Goal: Transaction & Acquisition: Purchase product/service

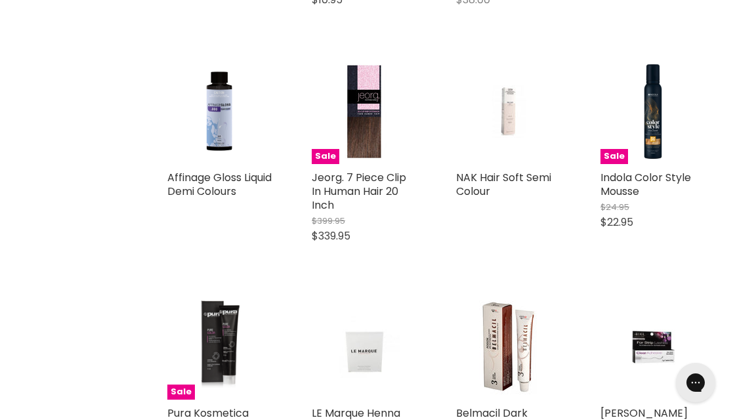
scroll to position [722, 0]
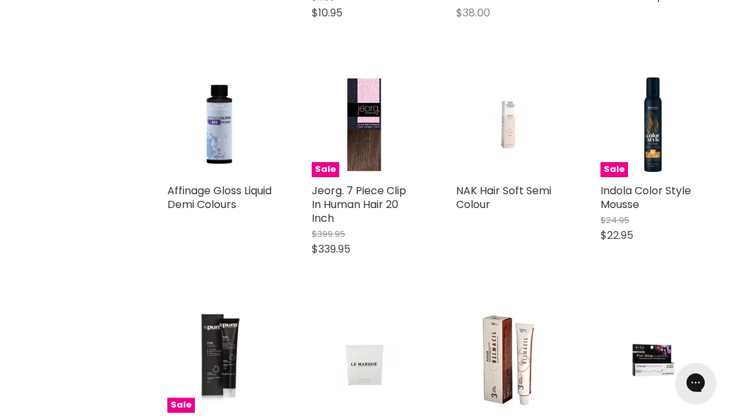
drag, startPoint x: 538, startPoint y: 192, endPoint x: 85, endPoint y: 161, distance: 454.1
click at [81, 167] on div "Home Search results for “dark ash” (30) dark ash Showing 30 results for " dark …" at bounding box center [367, 223] width 735 height 1497
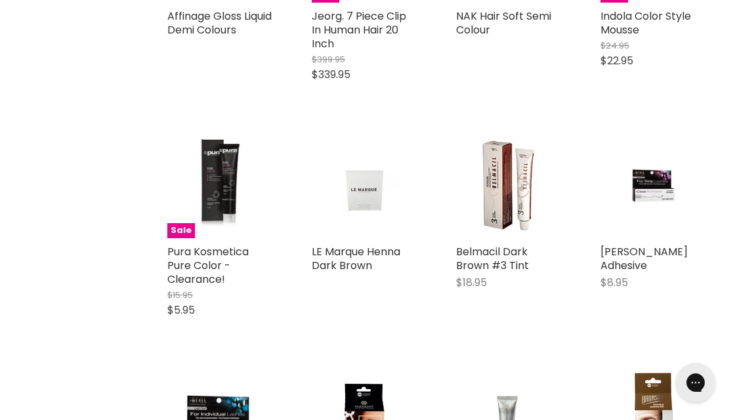
scroll to position [919, 0]
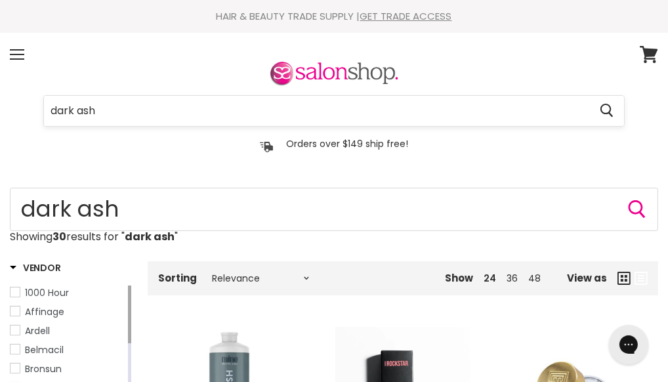
drag, startPoint x: 271, startPoint y: 74, endPoint x: 204, endPoint y: 72, distance: 67.0
click at [202, 96] on input "dark ash" at bounding box center [317, 111] width 546 height 30
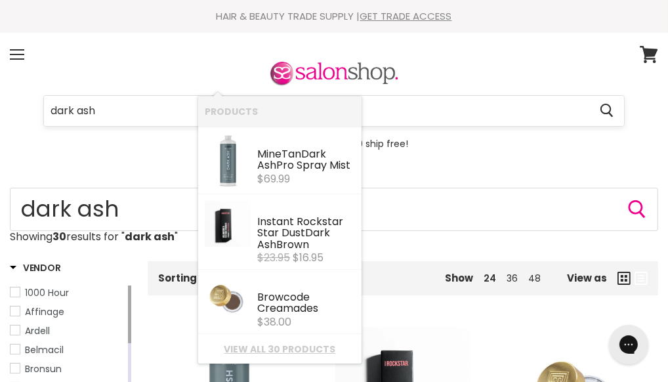
paste input "Pura Kosmetica"
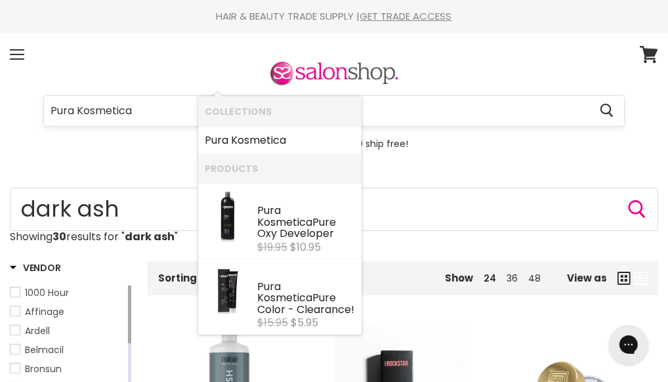
type input "Pura Kosmetica"
click at [288, 215] on b "Kosmetica" at bounding box center [284, 222] width 55 height 15
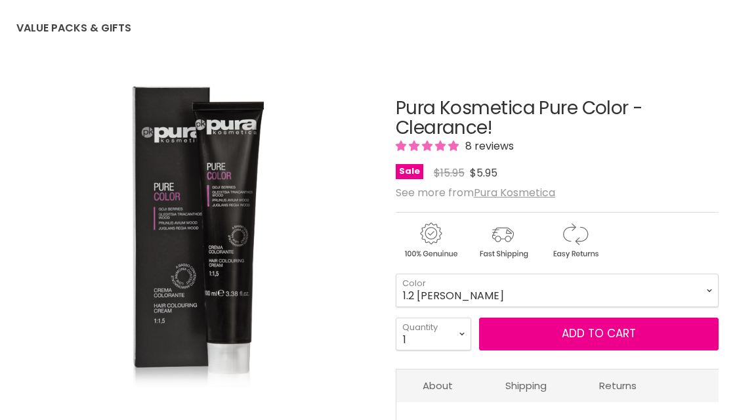
scroll to position [131, 0]
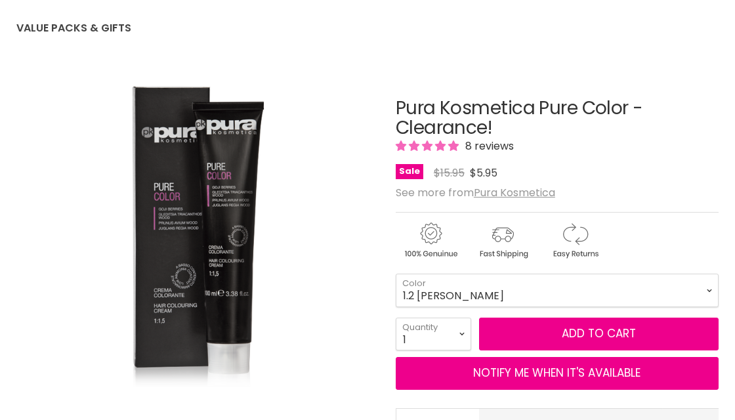
click at [175, 217] on img "Pura Kosmetica Pure Color - Clearance! image. Click or Scroll to Zoom." at bounding box center [197, 246] width 241 height 362
click at [452, 299] on select "1.2 [PERSON_NAME] 4.2 Medium [PERSON_NAME] 4.7 Medium Cocoa Chestnut 5.1 Light …" at bounding box center [557, 290] width 323 height 33
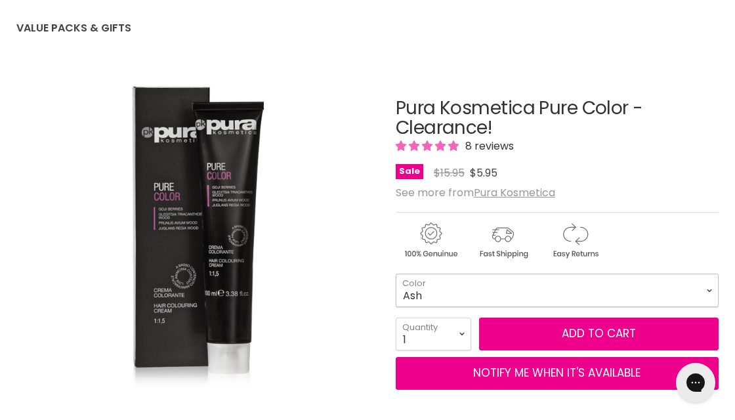
click at [396, 274] on select "1.2 [PERSON_NAME] 4.2 Medium [PERSON_NAME] 4.7 Medium Cocoa Chestnut 5.1 Light …" at bounding box center [557, 290] width 323 height 33
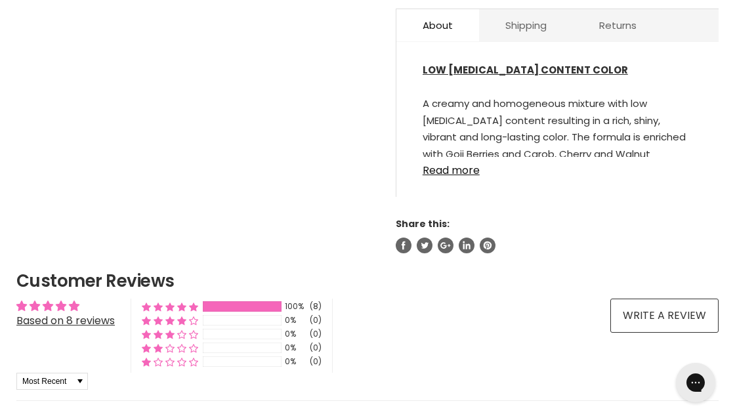
scroll to position [854, 0]
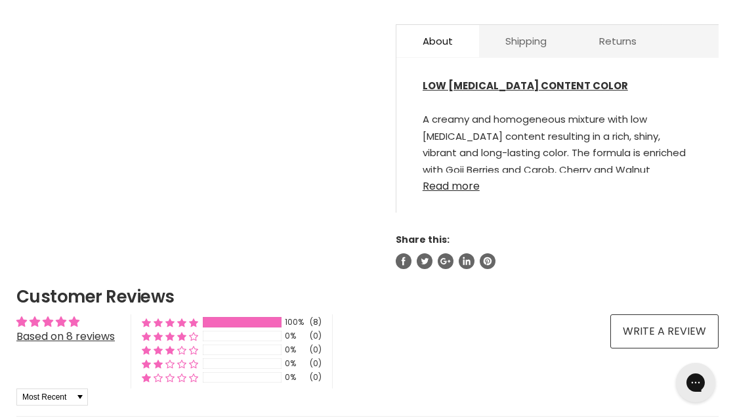
click at [463, 185] on link "Read more" at bounding box center [558, 183] width 270 height 20
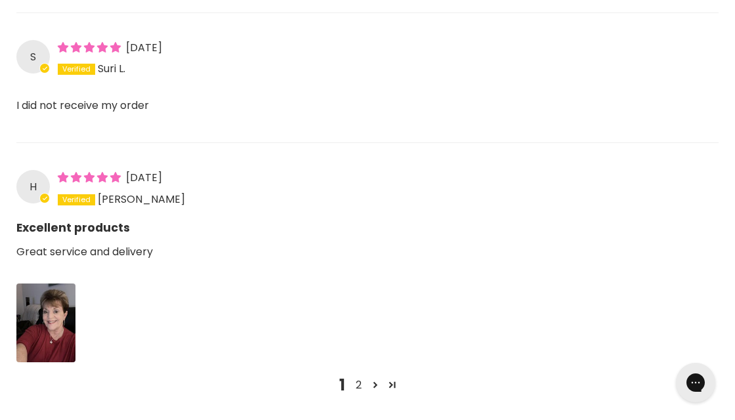
scroll to position [2035, 0]
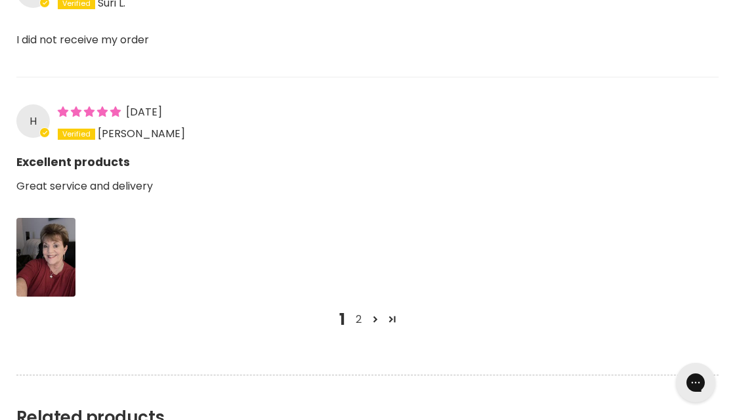
click at [361, 316] on link "2" at bounding box center [359, 320] width 16 height 16
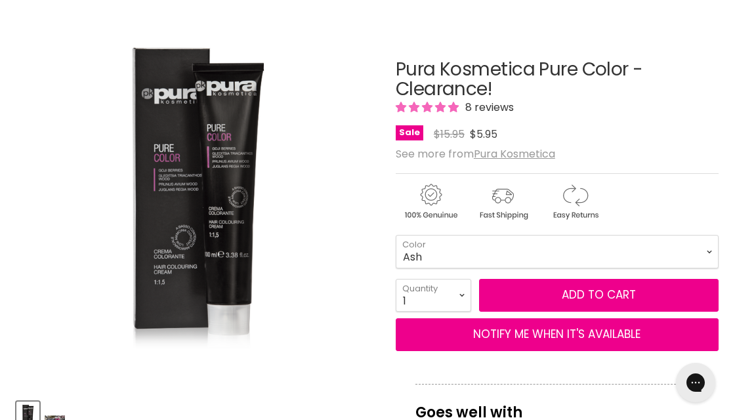
scroll to position [236, 0]
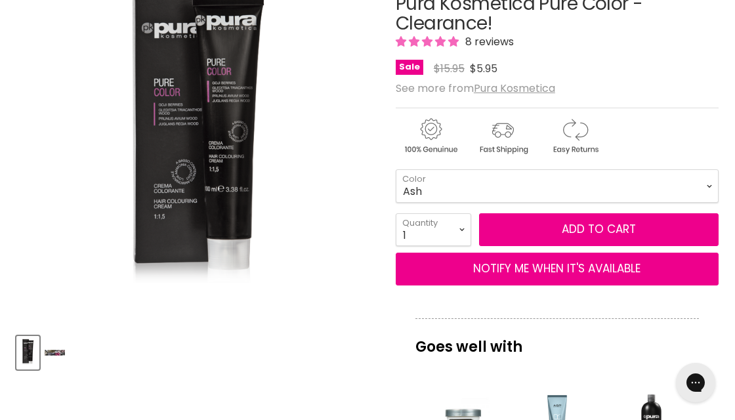
click at [60, 351] on img "Product thumbnails" at bounding box center [55, 352] width 20 height 31
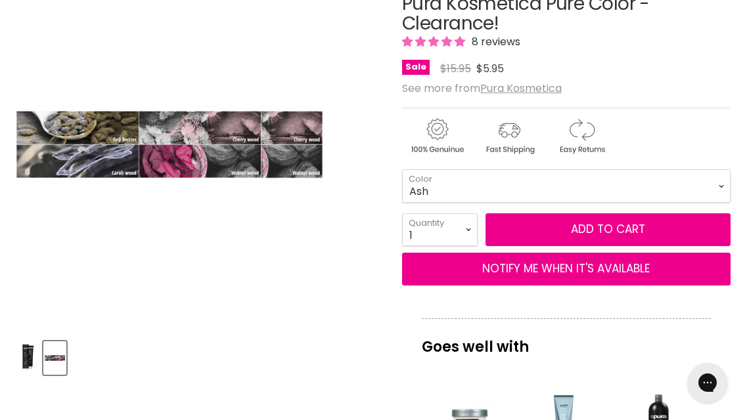
click at [108, 139] on img "Pura Kosmetica Pure Color - Clearance! image. Click or Scroll to Zoom." at bounding box center [138, 145] width 245 height 368
click at [111, 163] on img "Pura Kosmetica Pure Color - Clearance! image. Click or Scroll to Zoom." at bounding box center [138, 145] width 245 height 368
click at [198, 169] on img "Pura Kosmetica Pure Color - Clearance! image. Click or Scroll to Zoom." at bounding box center [138, 145] width 245 height 368
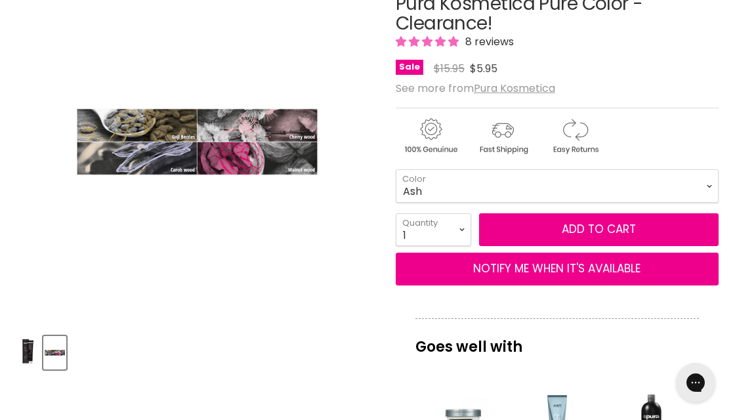
click at [32, 350] on img "Product thumbnails" at bounding box center [28, 352] width 20 height 31
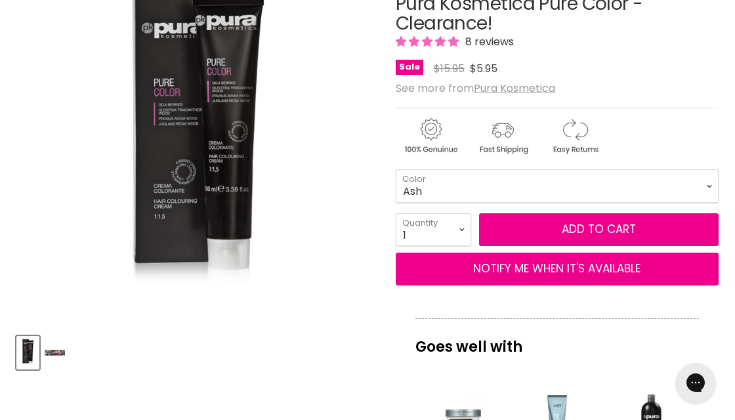
click at [236, 103] on img "Pura Kosmetica Pure Color - Clearance! image. Click or Scroll to Zoom." at bounding box center [197, 142] width 241 height 362
click at [195, 117] on img "Pura Kosmetica Pure Color - Clearance! image. Click or Scroll to Zoom." at bounding box center [197, 142] width 241 height 362
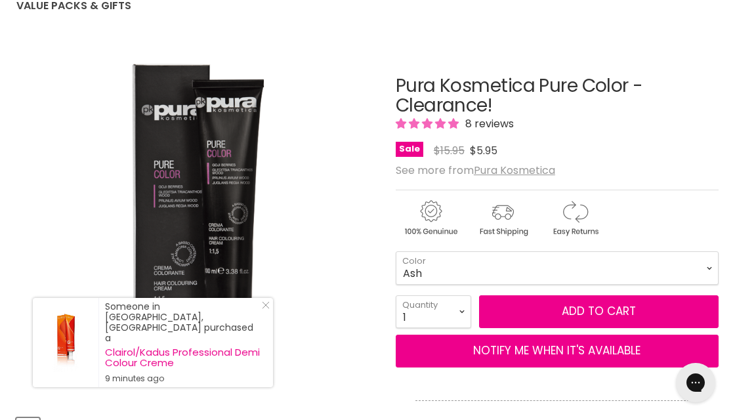
scroll to position [170, 0]
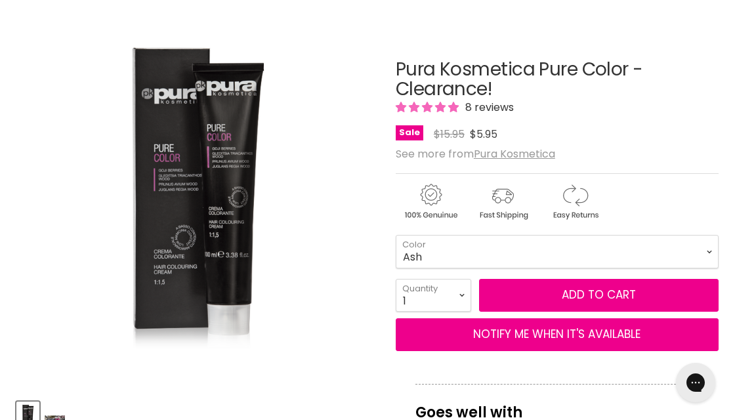
click at [210, 177] on img "Pura Kosmetica Pure Color - Clearance! image. Click or Scroll to Zoom." at bounding box center [197, 207] width 241 height 362
click at [181, 158] on img "Pura Kosmetica Pure Color - Clearance! image. Click or Scroll to Zoom." at bounding box center [197, 207] width 241 height 362
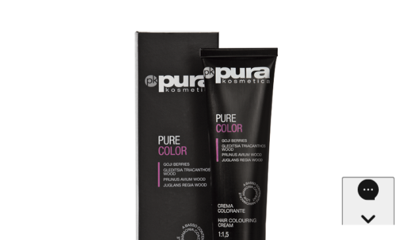
scroll to position [142, 0]
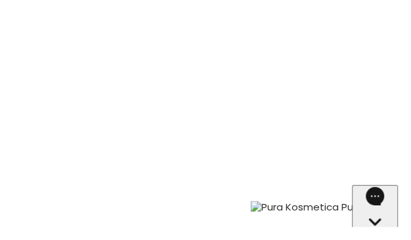
click at [285, 106] on div "Pura Kosmetica Pure Color - Clearance! image. Click or Scroll to Zoom." at bounding box center [321, 207] width 398 height 398
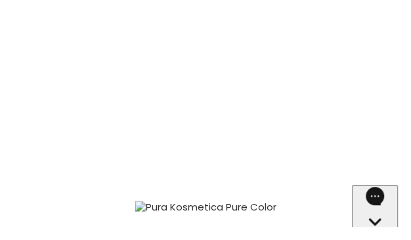
click at [190, 95] on div "Pura Kosmetica Pure Color - Clearance! image. Click or Scroll to Zoom." at bounding box center [206, 207] width 398 height 398
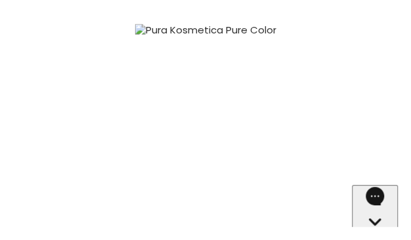
scroll to position [292, 0]
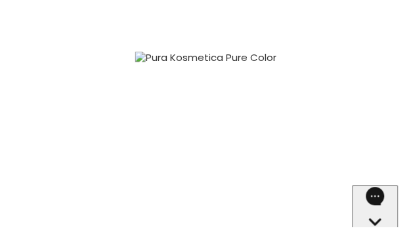
click at [148, 113] on div "Pura Kosmetica Pure Color - Clearance! image. Click or Scroll to Zoom." at bounding box center [206, 57] width 398 height 398
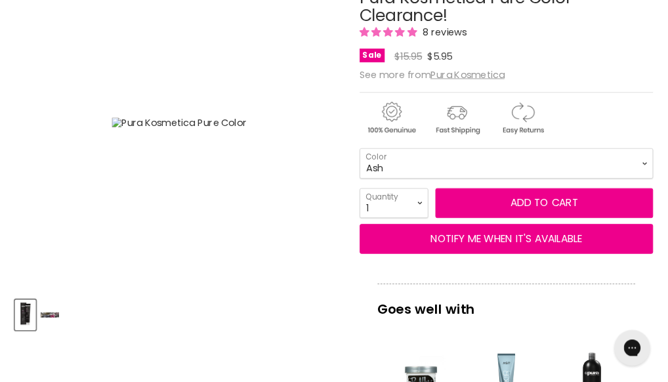
scroll to position [242, 0]
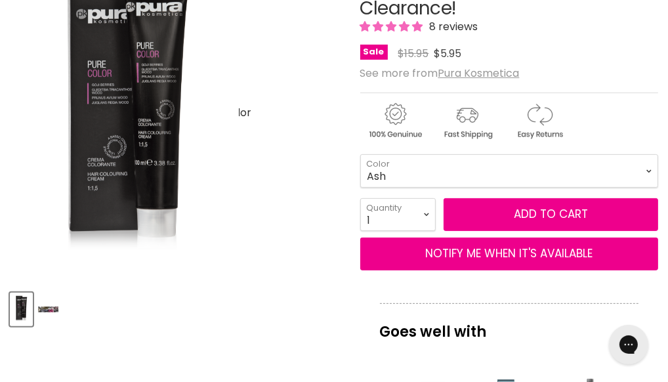
click at [122, 119] on img "Pura Kosmetica Pure Color - Clearance! image. Click or Scroll to Zoom." at bounding box center [127, 119] width 223 height 334
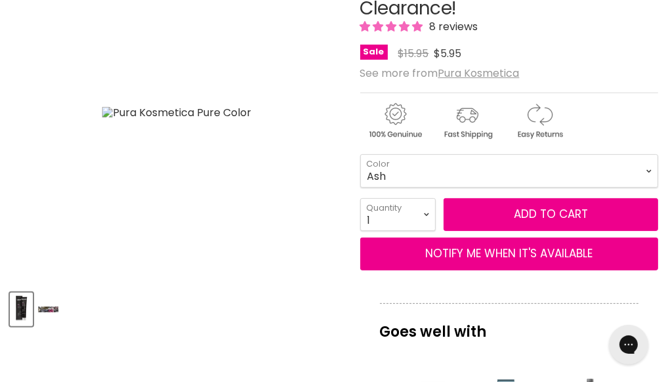
scroll to position [182, 0]
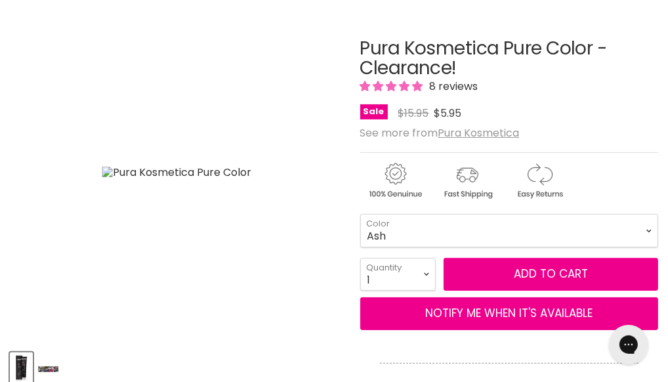
drag, startPoint x: 597, startPoint y: 58, endPoint x: 359, endPoint y: 56, distance: 237.7
click at [360, 56] on h1 "Pura Kosmetica Pure Color - Clearance!" at bounding box center [509, 59] width 298 height 41
copy h1 "Pura Kosmetica Pure Color"
click at [597, 78] on h1 "Pura Kosmetica Pure Color - Clearance!" at bounding box center [509, 59] width 298 height 41
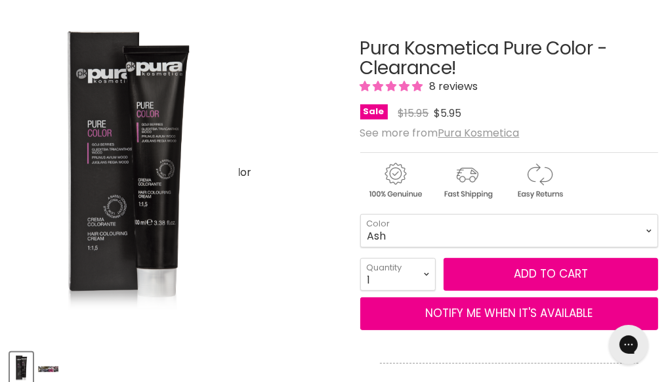
scroll to position [242, 0]
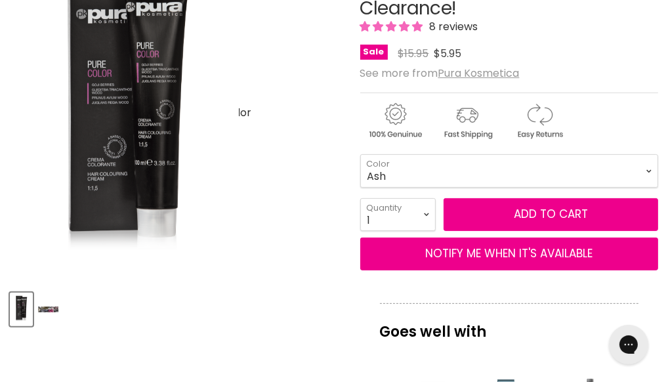
click at [130, 151] on img "Pura Kosmetica Pure Color - Clearance! image. Click or Scroll to Zoom." at bounding box center [127, 119] width 223 height 334
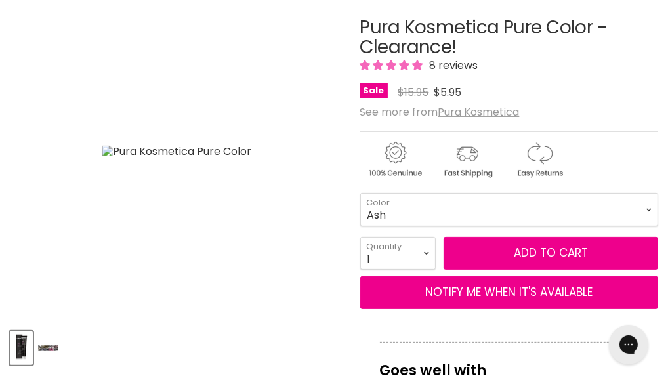
scroll to position [182, 0]
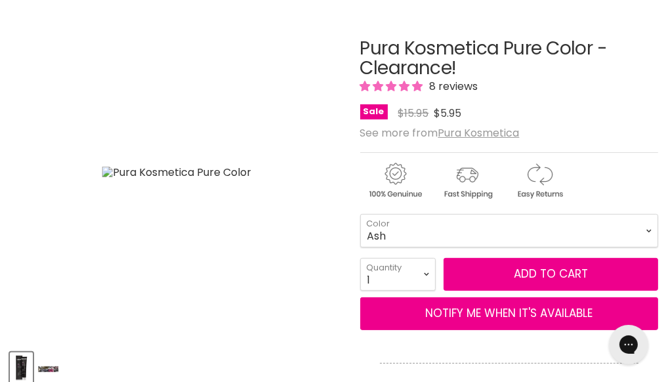
drag, startPoint x: 499, startPoint y: 60, endPoint x: 361, endPoint y: 58, distance: 137.9
click at [361, 58] on h1 "Pura Kosmetica Pure Color - Clearance!" at bounding box center [509, 59] width 298 height 41
copy h1 "Pura Kosmetica"
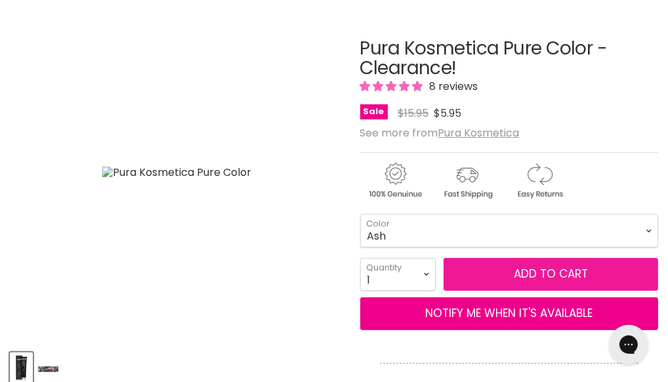
click at [541, 282] on button "Add to cart" at bounding box center [551, 274] width 215 height 33
click at [514, 280] on button "Add to cart" at bounding box center [551, 274] width 215 height 33
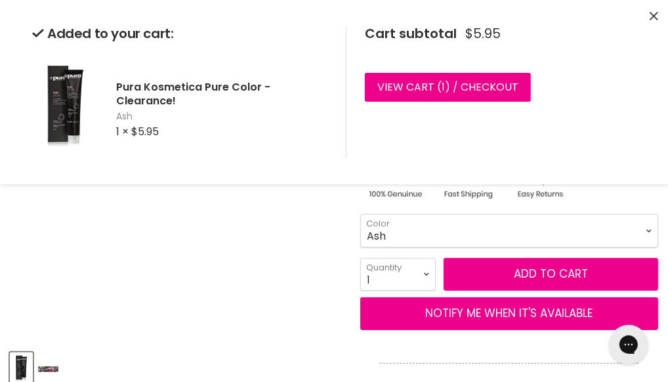
click at [650, 16] on icon "Close" at bounding box center [654, 16] width 9 height 9
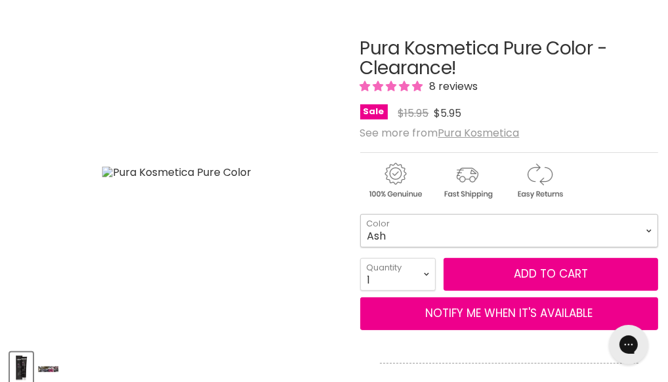
click at [637, 239] on select "1.2 Violet Black 4.2 Medium Violet Chestnut 4.7 Medium Cocoa Chestnut 5.1 Light…" at bounding box center [509, 230] width 298 height 33
click at [360, 222] on select "1.2 Violet Black 4.2 Medium Violet Chestnut 4.7 Medium Cocoa Chestnut 5.1 Light…" at bounding box center [509, 230] width 298 height 33
click at [26, 368] on img "Product thumbnails" at bounding box center [21, 369] width 20 height 31
click at [58, 370] on img "Product thumbnails" at bounding box center [48, 369] width 20 height 31
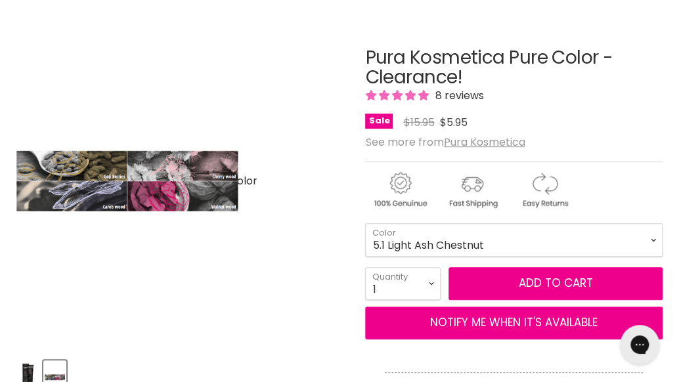
click at [178, 172] on img "Pura Kosmetica Pure Color - Clearance! image. Click or Scroll to Zoom." at bounding box center [127, 180] width 222 height 333
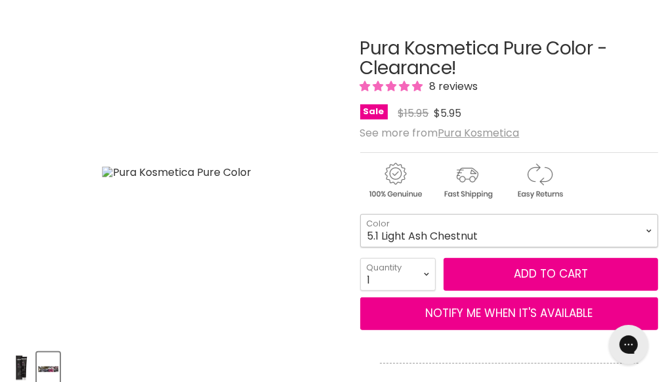
click at [636, 237] on select "1.2 Violet Black 4.2 Medium Violet Chestnut 4.7 Medium Cocoa Chestnut 5.1 Light…" at bounding box center [509, 230] width 298 height 33
click at [506, 228] on select "1.2 Violet Black 4.2 Medium Violet Chestnut 4.7 Medium Cocoa Chestnut 5.1 Light…" at bounding box center [509, 230] width 298 height 33
click at [470, 239] on select "1.2 Violet Black 4.2 Medium Violet Chestnut 4.7 Medium Cocoa Chestnut 5.1 Light…" at bounding box center [509, 230] width 298 height 33
click at [360, 222] on select "1.2 Violet Black 4.2 Medium Violet Chestnut 4.7 Medium Cocoa Chestnut 5.1 Light…" at bounding box center [509, 230] width 298 height 33
click at [639, 238] on select "1.2 Violet Black 4.2 Medium Violet Chestnut 4.7 Medium Cocoa Chestnut 5.1 Light…" at bounding box center [509, 230] width 298 height 33
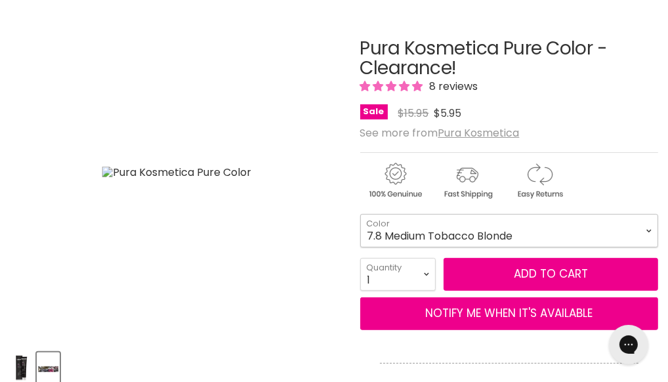
click at [360, 222] on select "1.2 Violet Black 4.2 Medium Violet Chestnut 4.7 Medium Cocoa Chestnut 5.1 Light…" at bounding box center [509, 230] width 298 height 33
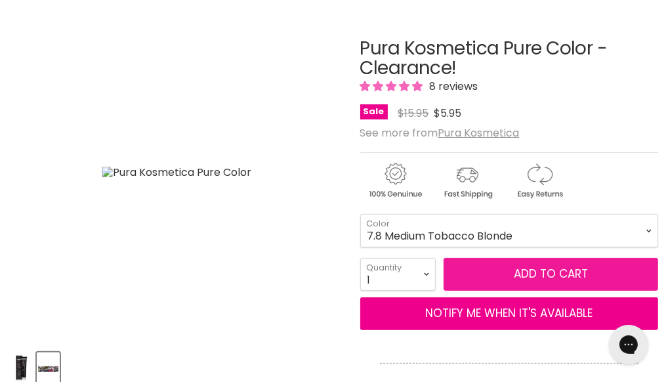
click at [551, 282] on button "Add to cart" at bounding box center [551, 274] width 215 height 33
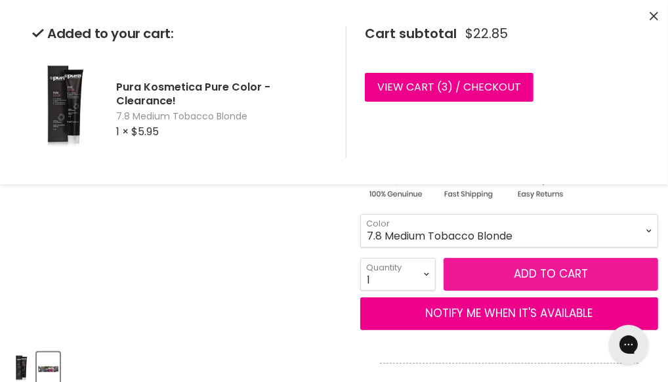
click at [527, 282] on button "Add to cart" at bounding box center [551, 274] width 215 height 33
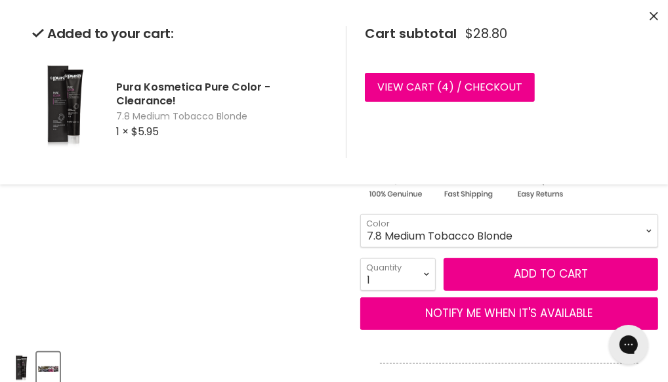
click at [592, 203] on div "Main content" at bounding box center [509, 177] width 298 height 51
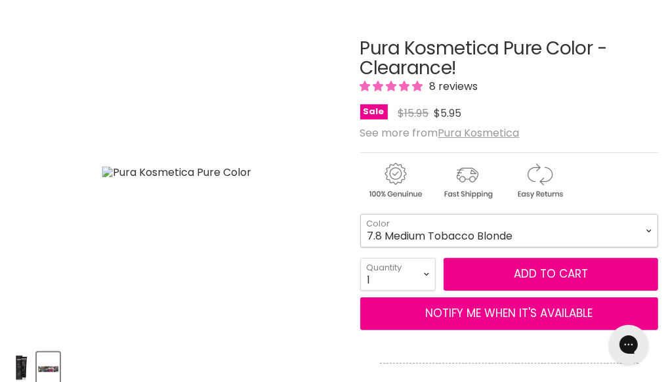
click at [634, 236] on select "1.2 Violet Black 4.2 Medium Violet Chestnut 4.7 Medium Cocoa Chestnut 5.1 Light…" at bounding box center [509, 230] width 298 height 33
click at [360, 222] on select "1.2 Violet Black 4.2 Medium Violet Chestnut 4.7 Medium Cocoa Chestnut 5.1 Light…" at bounding box center [509, 230] width 298 height 33
select select "6.11 Dark Matt Blonde"
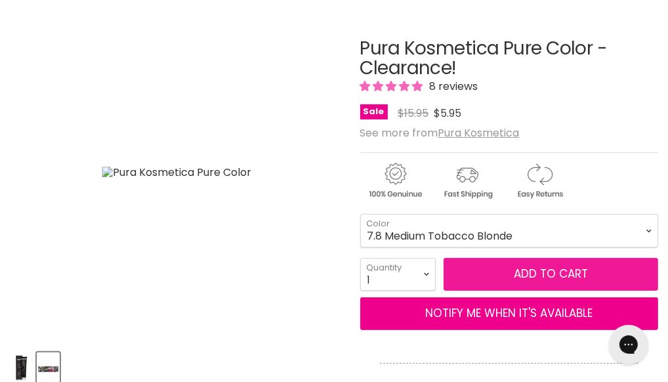
click at [535, 279] on button "Add to cart" at bounding box center [551, 274] width 215 height 33
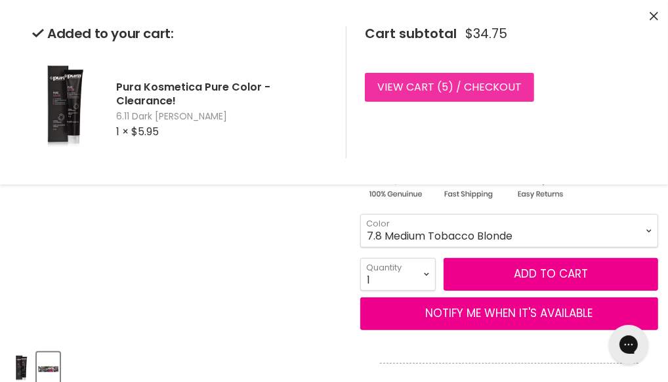
click at [441, 85] on link "View cart ( 5 ) / Checkout" at bounding box center [449, 87] width 169 height 29
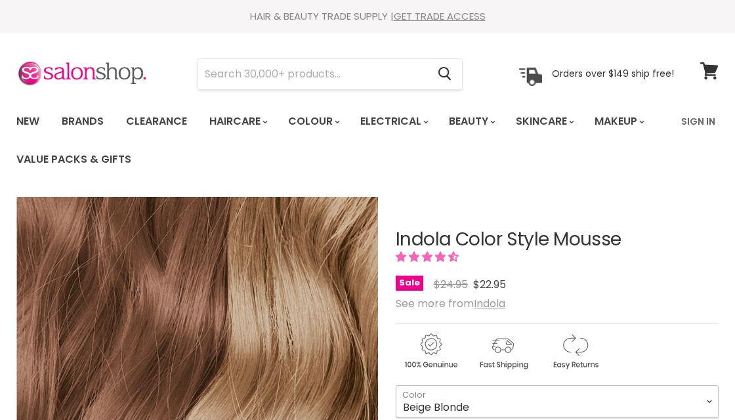
click at [713, 385] on select "Beige Blonde Honey Blonde Medium Blonde Dark Blonde Medium Brown Strawberry Ros…" at bounding box center [557, 401] width 323 height 33
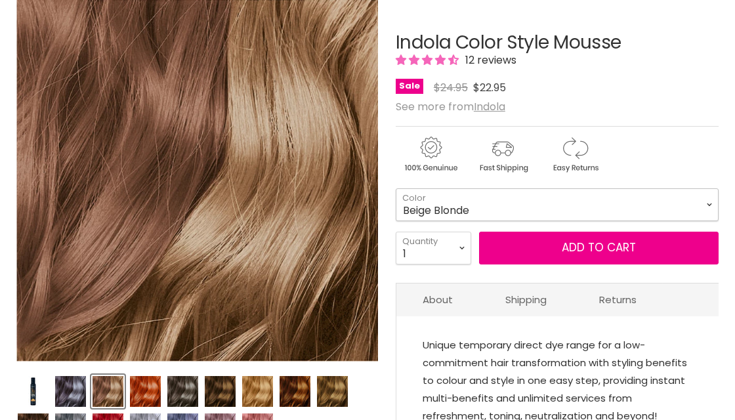
scroll to position [197, 0]
click at [396, 188] on select "Beige Blonde Honey Blonde Medium Blonde Dark Blonde Medium Brown Strawberry Ros…" at bounding box center [557, 204] width 323 height 33
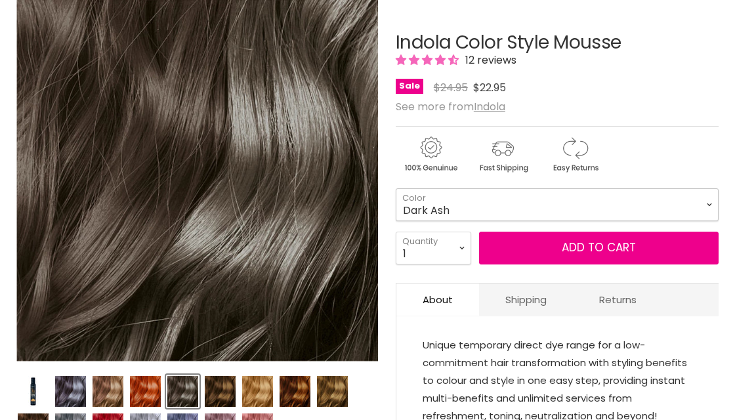
select select "Dark Ash"
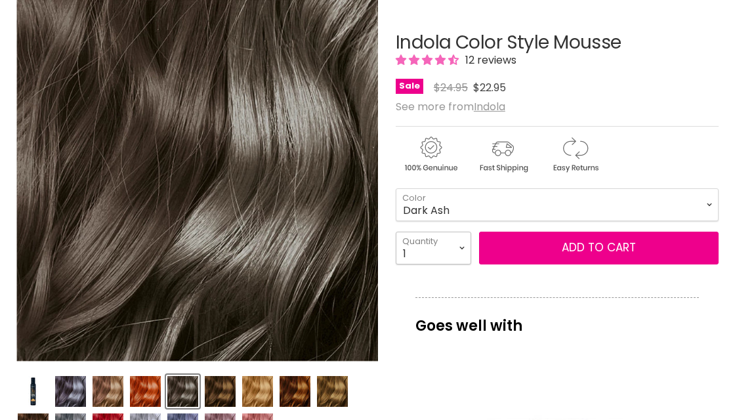
click at [457, 243] on select "1 2 3 4 5 6 7 8 9 10+" at bounding box center [434, 248] width 76 height 33
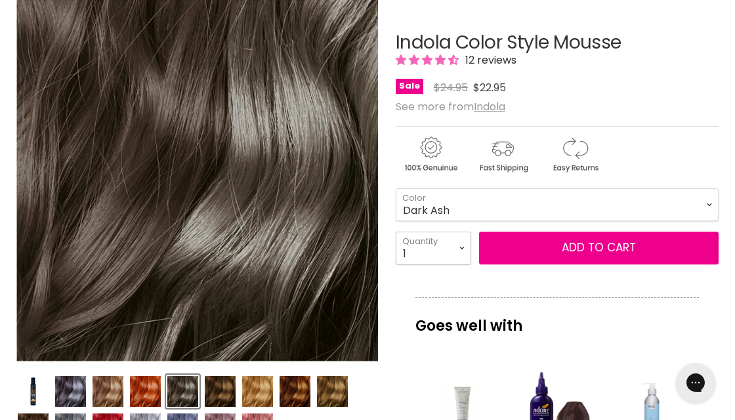
select select "2"
click at [396, 232] on select "1 2 3 4 5 6 7 8 9 10+" at bounding box center [434, 248] width 76 height 33
type input "2"
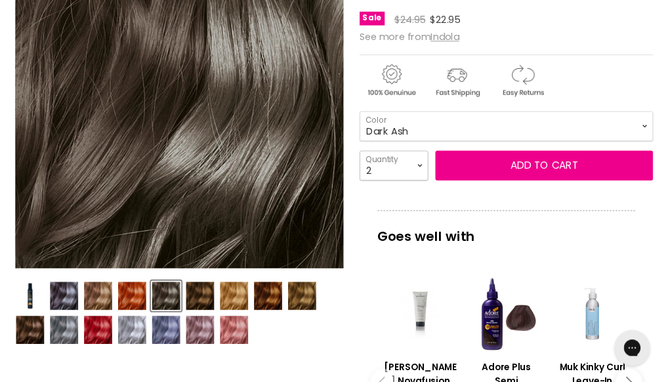
scroll to position [289, 0]
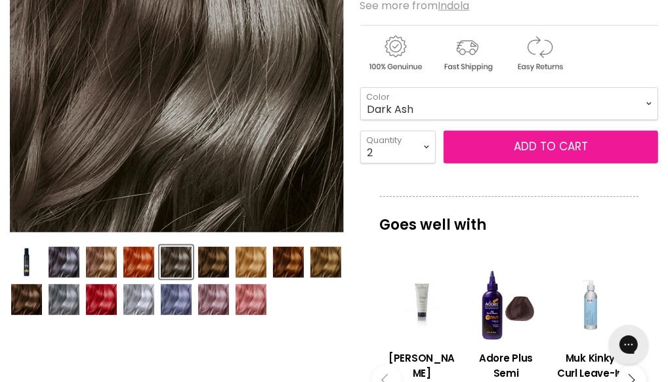
click at [552, 158] on button "Add to cart" at bounding box center [551, 147] width 215 height 33
click at [515, 160] on button "Add to cart" at bounding box center [551, 147] width 215 height 33
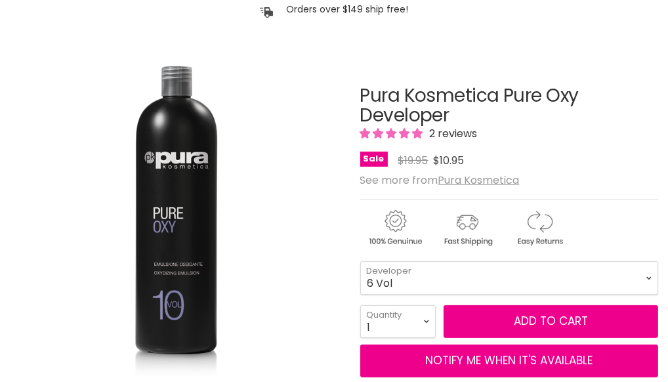
scroll to position [179, 0]
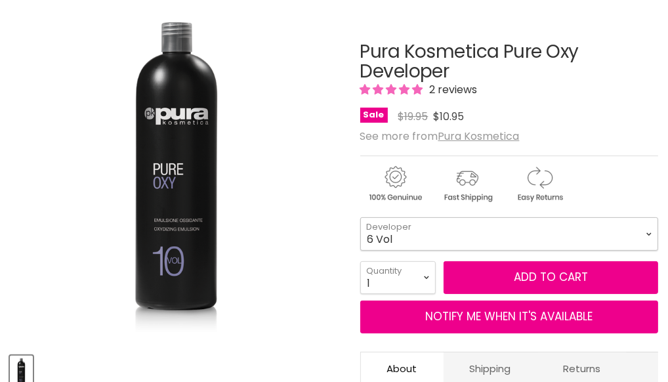
click at [638, 241] on select "6 Vol 10 Vol 20 Vol 30 Vol" at bounding box center [509, 233] width 298 height 33
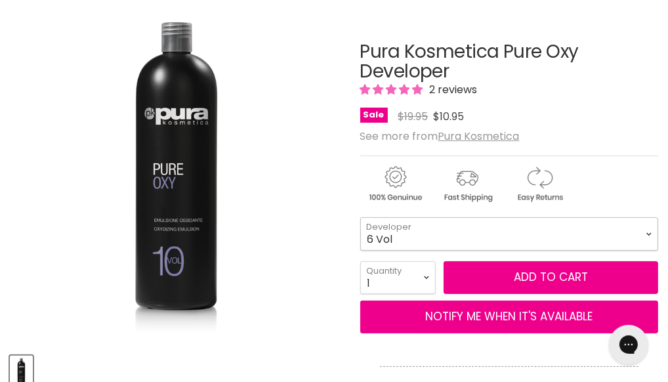
scroll to position [0, 0]
click at [638, 241] on select "6 Vol 10 Vol 20 Vol 30 Vol" at bounding box center [509, 233] width 298 height 33
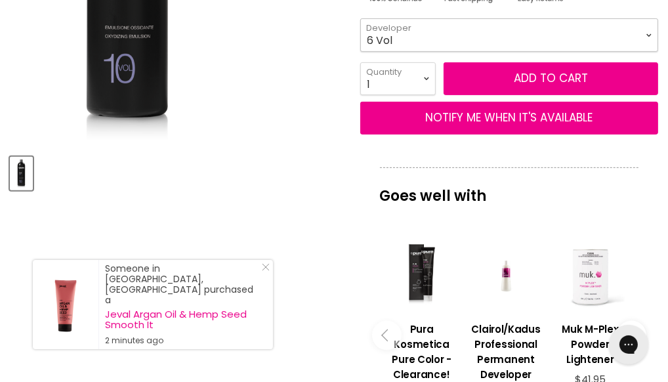
scroll to position [298, 0]
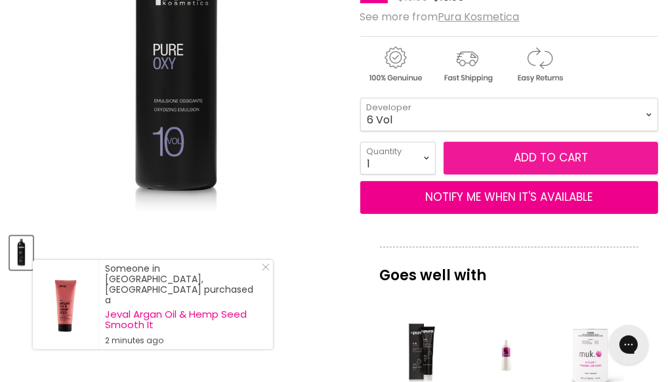
click at [537, 164] on span "Add to cart" at bounding box center [551, 158] width 74 height 16
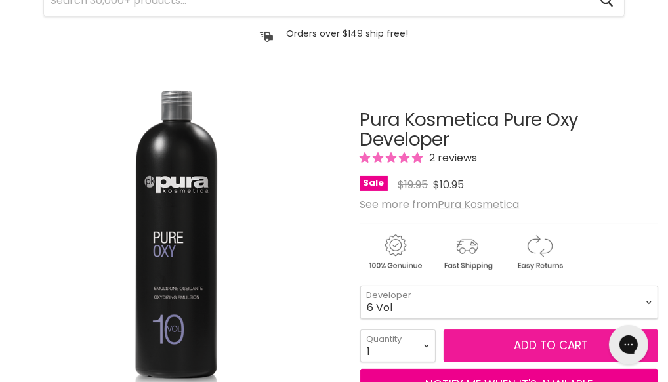
scroll to position [179, 0]
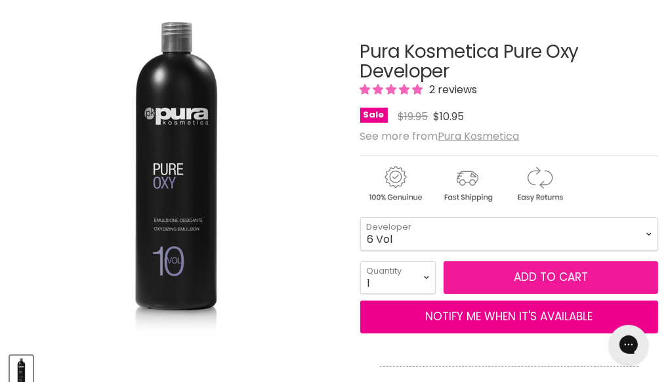
click at [507, 286] on button "Add to cart" at bounding box center [551, 277] width 215 height 33
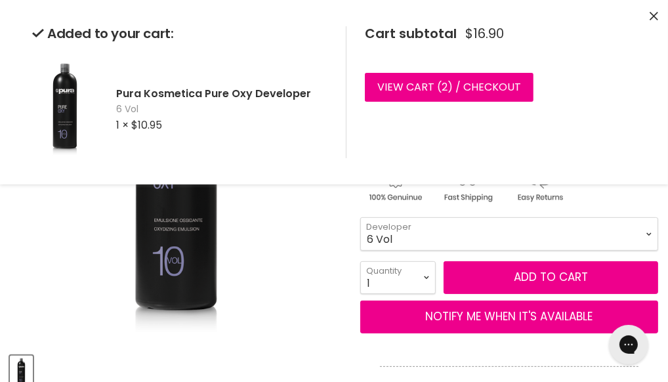
click at [650, 17] on icon "Close" at bounding box center [654, 16] width 9 height 9
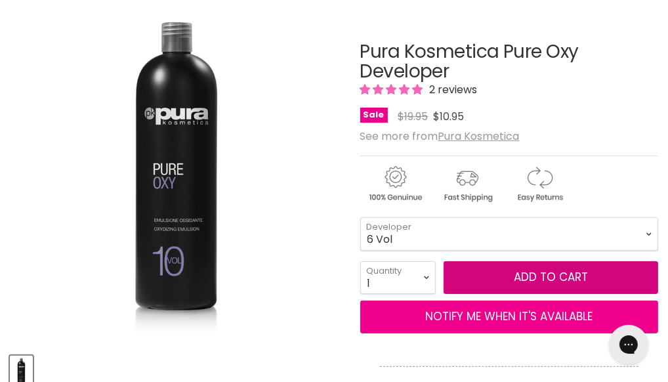
scroll to position [0, 0]
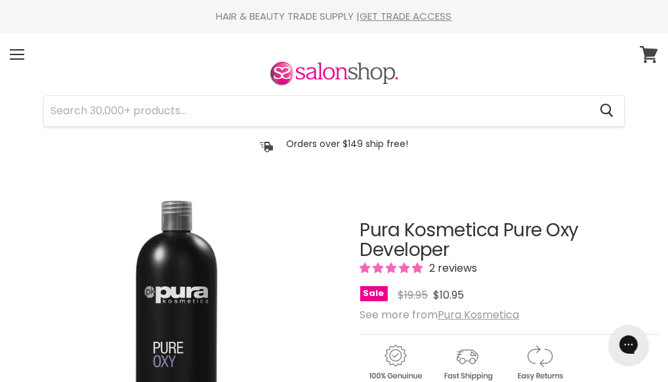
click at [641, 63] on icon at bounding box center [649, 54] width 18 height 17
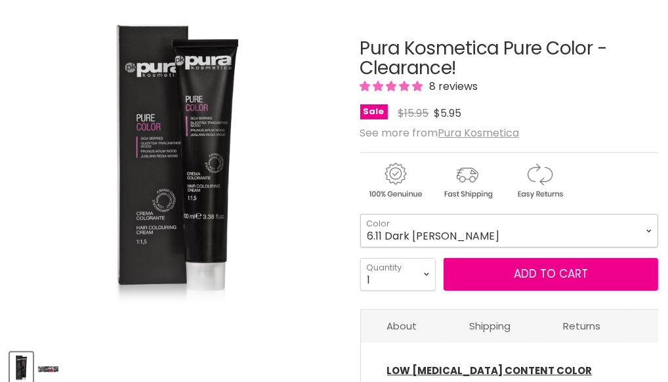
click at [637, 240] on select "1.2 Violet Black 4.2 Medium Violet Chestnut 4.7 Medium Cocoa Chestnut 5.1 Light…" at bounding box center [509, 230] width 298 height 33
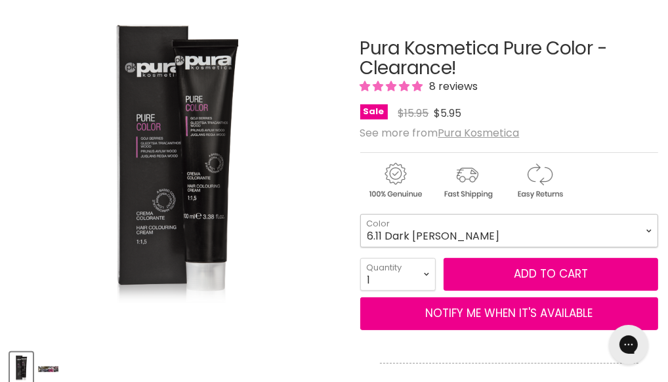
click at [626, 236] on select "1.2 Violet Black 4.2 Medium Violet Chestnut 4.7 Medium Cocoa Chestnut 5.1 Light…" at bounding box center [509, 230] width 298 height 33
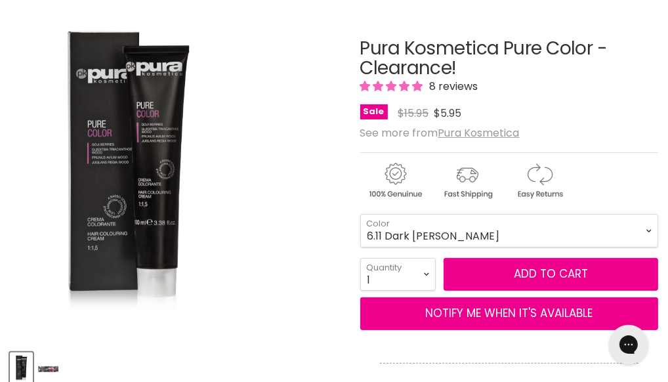
click at [303, 79] on div "Click or scroll to zoom Tap or pinch to zoom" at bounding box center [177, 173] width 334 height 334
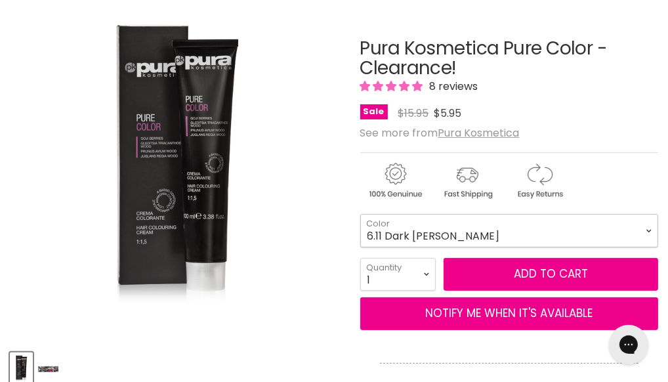
click at [634, 237] on select "1.2 Violet Black 4.2 Medium Violet Chestnut 4.7 Medium Cocoa Chestnut 5.1 Light…" at bounding box center [509, 230] width 298 height 33
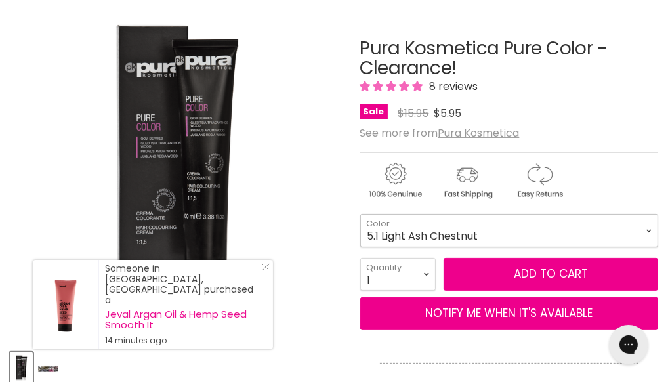
click at [360, 222] on select "1.2 Violet Black 4.2 Medium Violet Chestnut 4.7 Medium Cocoa Chestnut 5.1 Light…" at bounding box center [509, 230] width 298 height 33
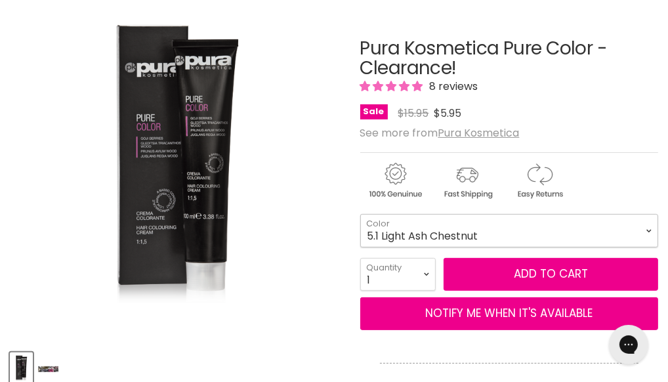
click at [631, 238] on select "1.2 Violet Black 4.2 Medium Violet Chestnut 4.7 Medium Cocoa Chestnut 5.1 Light…" at bounding box center [509, 230] width 298 height 33
click at [360, 222] on select "1.2 Violet Black 4.2 Medium Violet Chestnut 4.7 Medium Cocoa Chestnut 5.1 Light…" at bounding box center [509, 230] width 298 height 33
click at [636, 237] on select "1.2 Violet Black 4.2 Medium Violet Chestnut 4.7 Medium Cocoa Chestnut 5.1 Light…" at bounding box center [509, 230] width 298 height 33
click at [360, 222] on select "1.2 Violet Black 4.2 Medium Violet Chestnut 4.7 Medium Cocoa Chestnut 5.1 Light…" at bounding box center [509, 230] width 298 height 33
select select "7.11 Medium Matt Blonde"
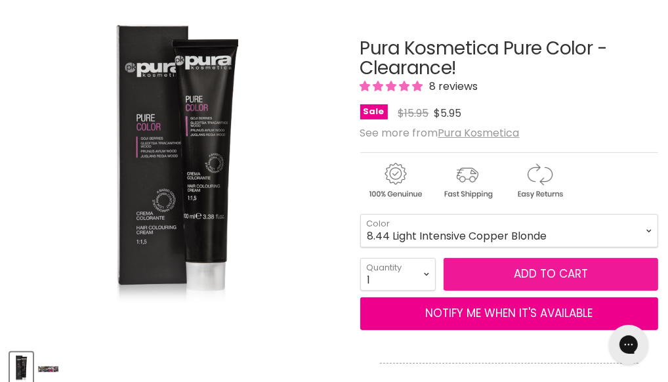
click at [582, 282] on button "Add to cart" at bounding box center [551, 274] width 215 height 33
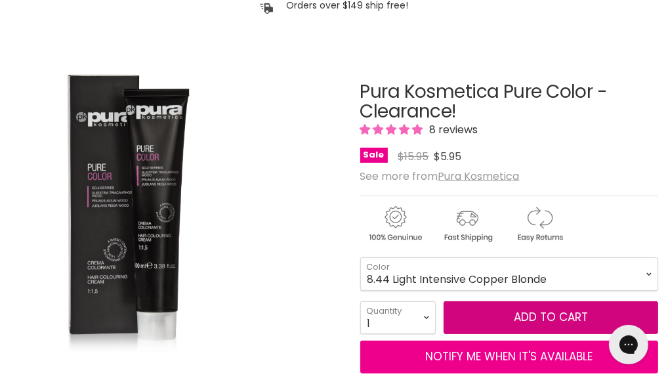
scroll to position [122, 0]
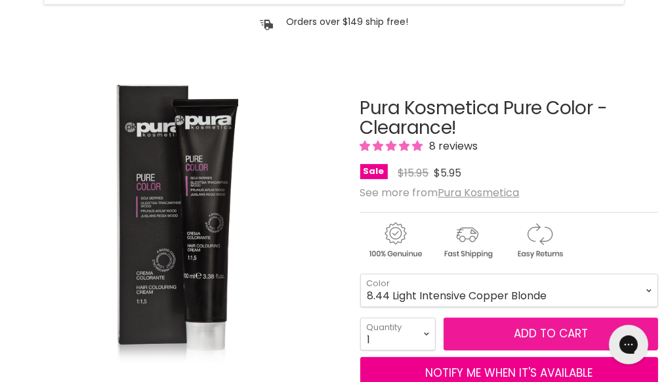
click at [530, 337] on button "Add to cart" at bounding box center [551, 334] width 215 height 33
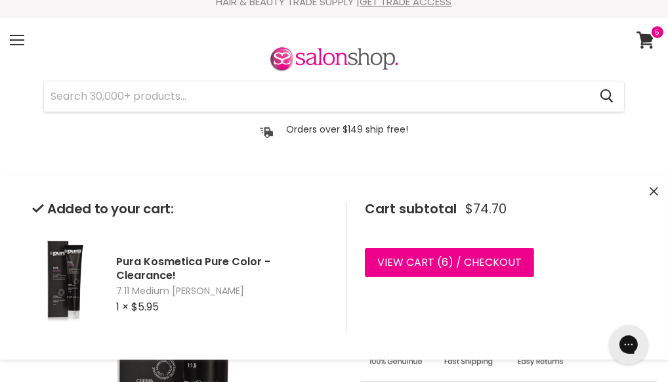
scroll to position [3, 0]
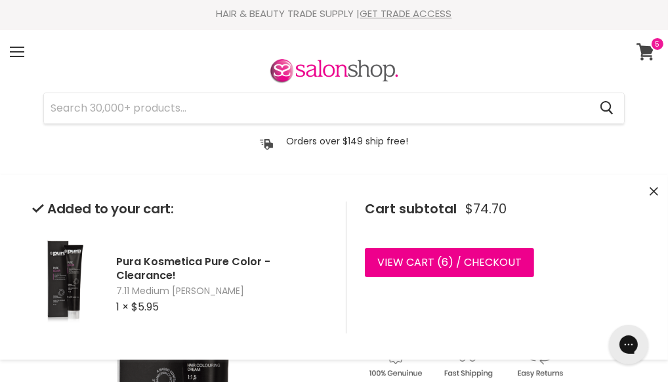
click at [638, 60] on icon at bounding box center [646, 51] width 18 height 17
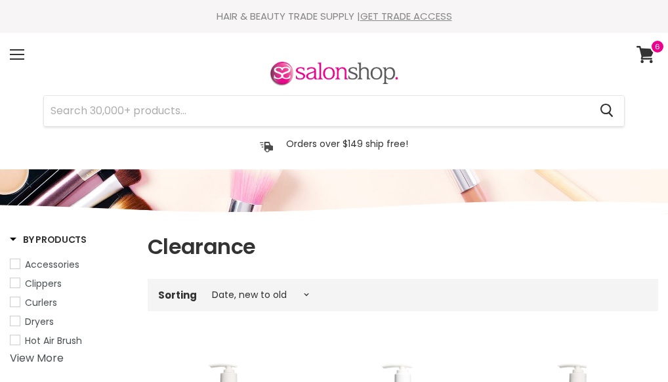
select select "created-descending"
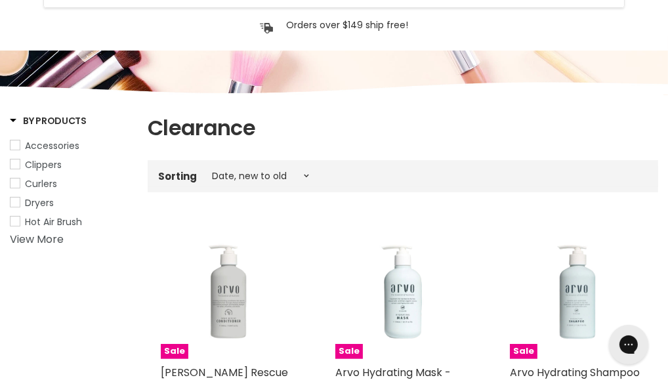
click at [0, 0] on link "Tools" at bounding box center [0, 0] width 0 height 0
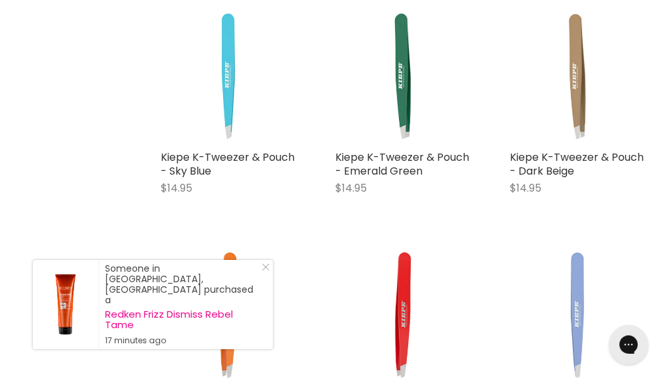
scroll to position [2387, 0]
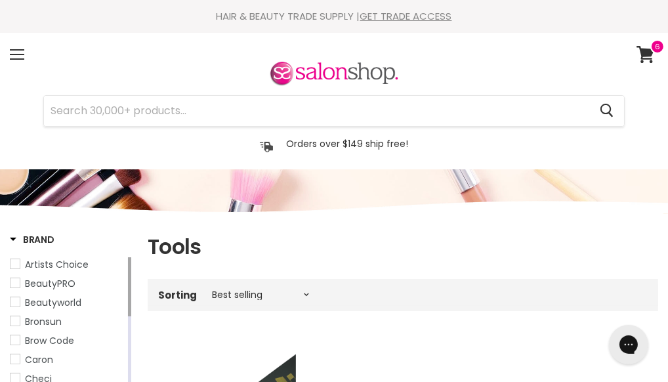
click at [0, 0] on link "Brushes And Tools" at bounding box center [0, 0] width 0 height 0
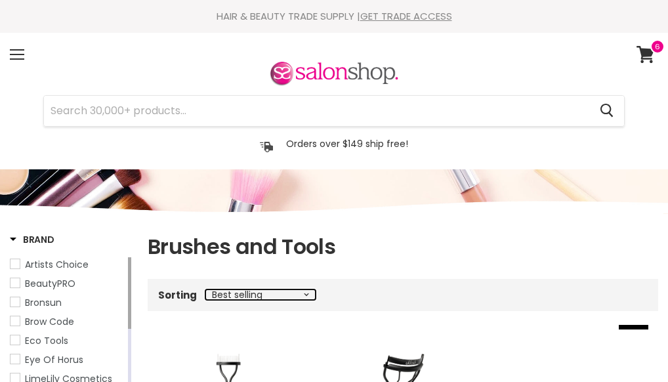
drag, startPoint x: 0, startPoint y: 0, endPoint x: 310, endPoint y: 125, distance: 334.1
click at [310, 290] on select "Best selling Featured Price, low to high Price, high to low Alphabetically, A-Z…" at bounding box center [261, 295] width 110 height 11
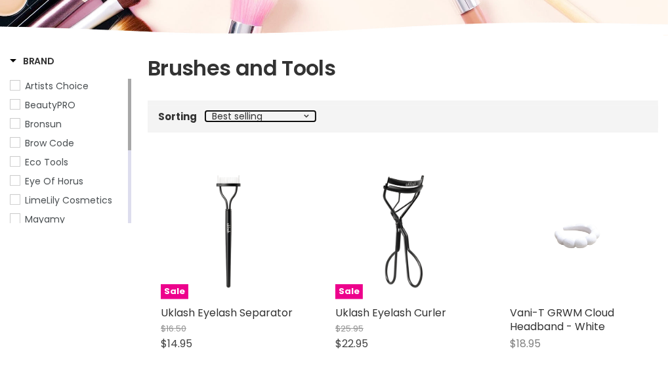
scroll to position [179, 0]
select select "price-ascending"
click at [210, 119] on select "Best selling Featured Price, low to high Price, high to low Alphabetically, A-Z…" at bounding box center [261, 116] width 110 height 11
select select "price-ascending"
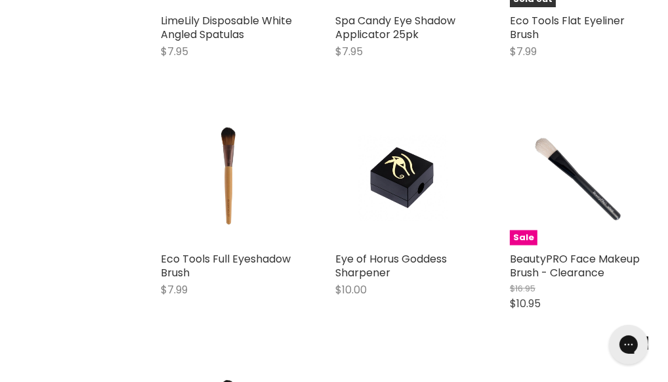
scroll to position [1194, 0]
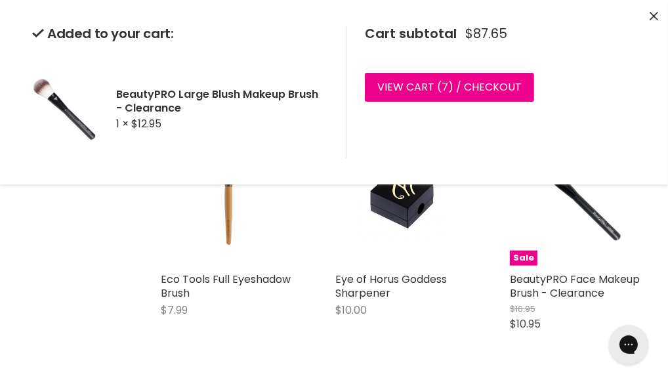
click at [650, 17] on icon "Close" at bounding box center [654, 16] width 9 height 9
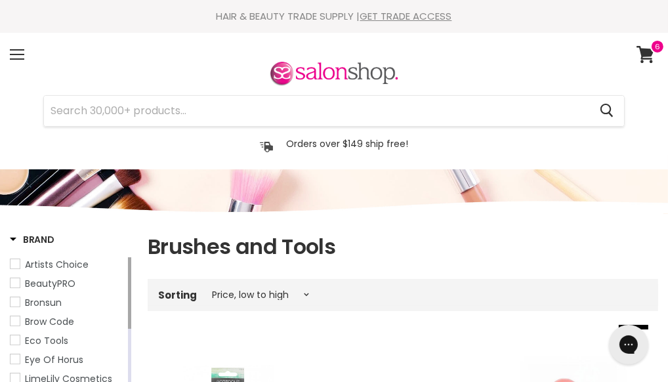
scroll to position [179, 0]
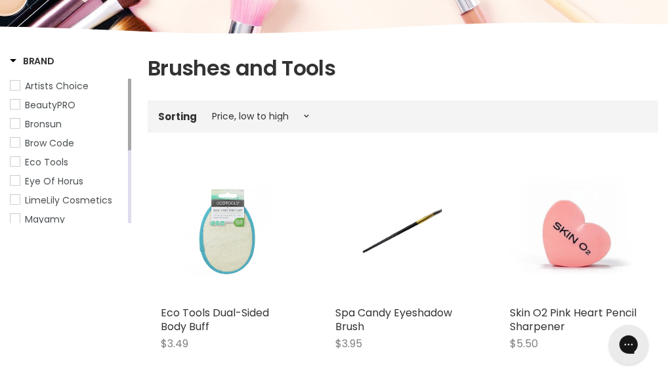
click at [0, 0] on link "Haircare Accessories" at bounding box center [0, 0] width 0 height 0
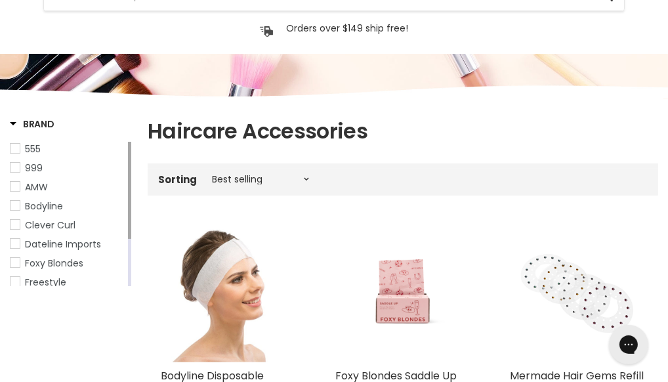
scroll to position [59, 0]
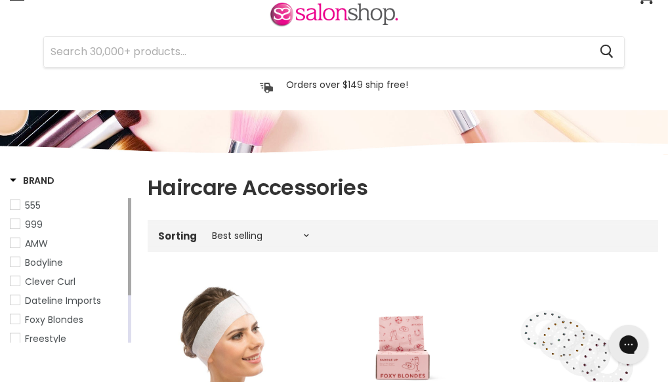
click at [0, 0] on link "Clearance" at bounding box center [0, 0] width 0 height 0
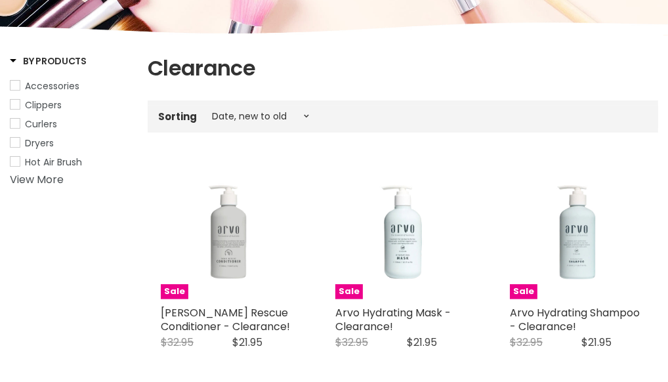
scroll to position [179, 0]
click at [314, 121] on select "Best selling Featured Price, low to high Price, high to low Alphabetically, A-Z…" at bounding box center [261, 116] width 110 height 11
select select "price-ascending"
click at [210, 119] on select "Best selling Featured Price, low to high Price, high to low Alphabetically, A-Z…" at bounding box center [261, 116] width 110 height 11
select select "price-ascending"
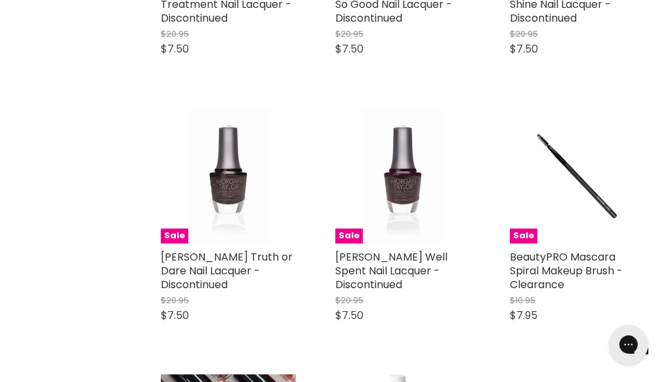
scroll to position [2685, 0]
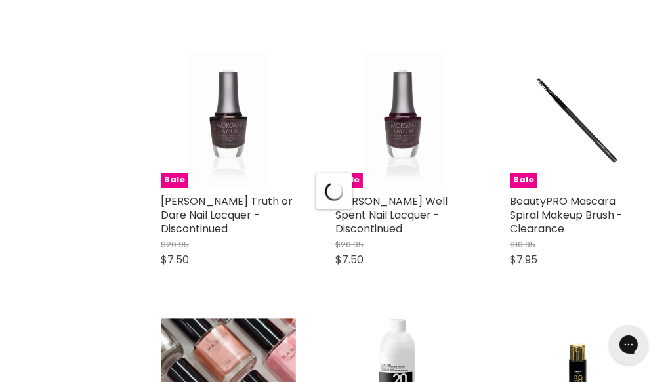
scroll to position [2745, 0]
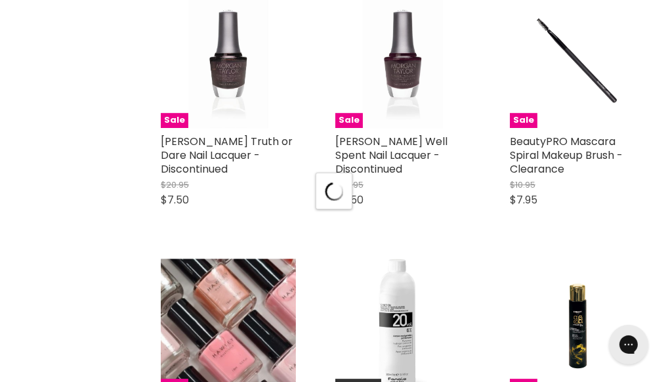
select select "price-ascending"
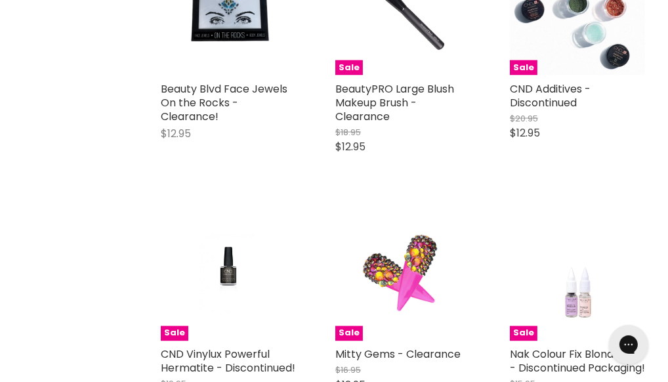
scroll to position [5252, 0]
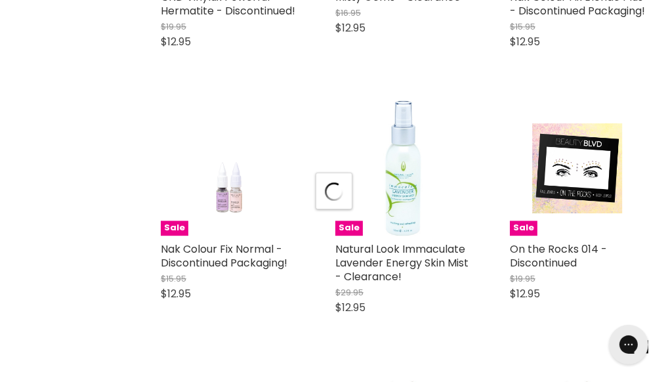
scroll to position [5689, 0]
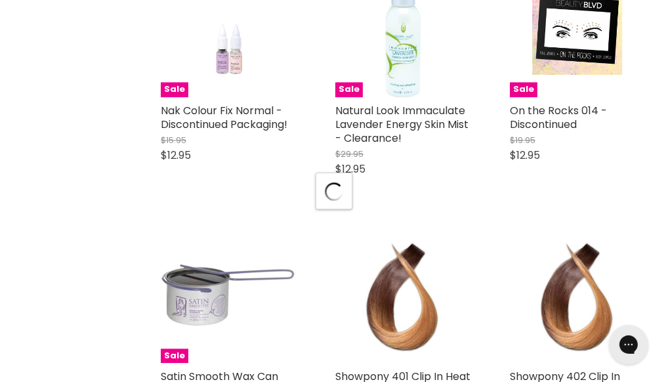
select select "price-ascending"
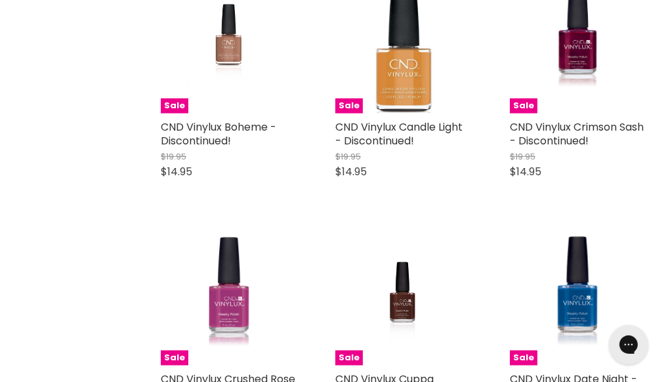
scroll to position [8196, 0]
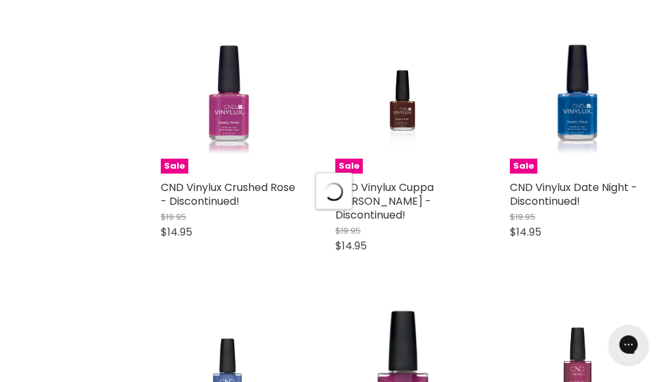
scroll to position [8437, 0]
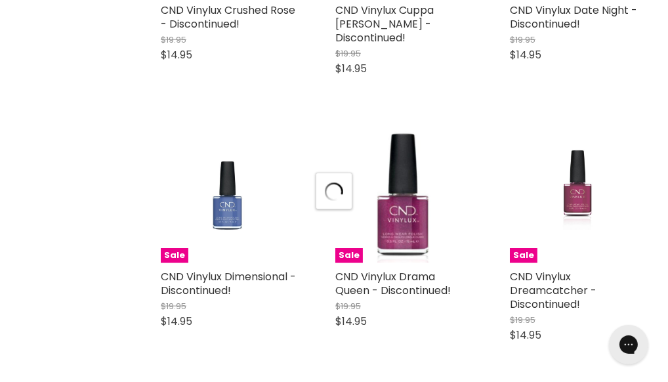
select select "price-ascending"
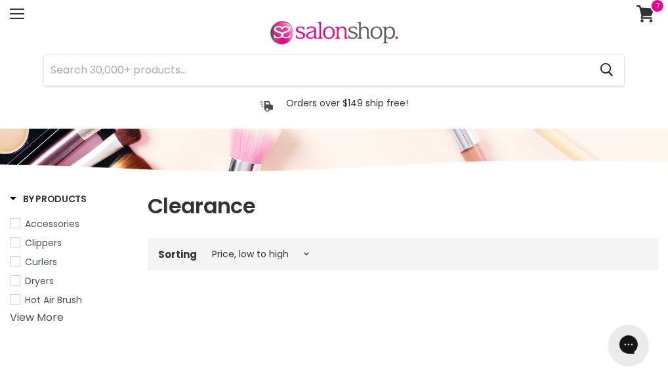
scroll to position [0, 0]
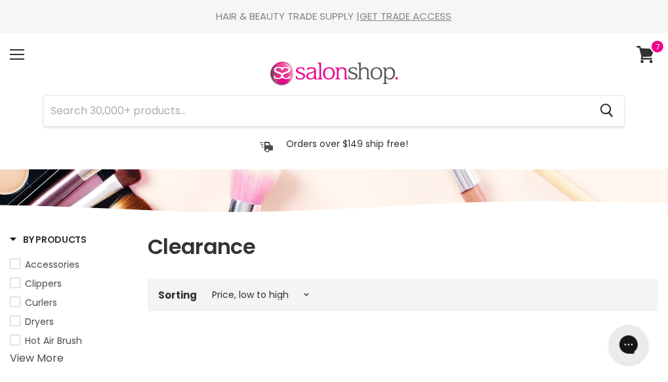
click at [0, 0] on link "Value Packs & Gifts" at bounding box center [0, 0] width 0 height 0
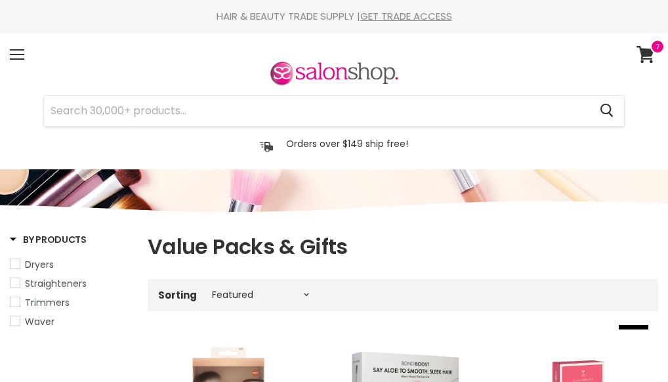
select select "manual"
click at [638, 63] on icon at bounding box center [646, 54] width 18 height 17
